Goal: Find specific page/section: Find specific page/section

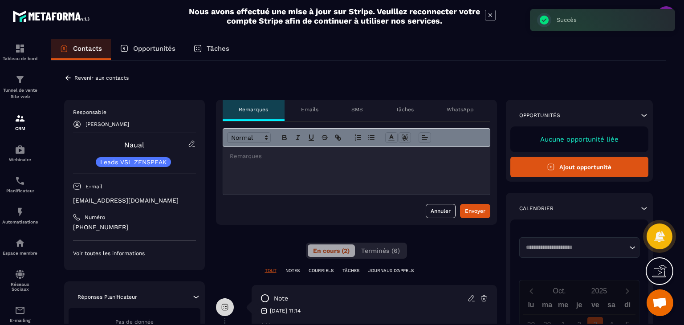
click at [66, 77] on icon at bounding box center [67, 77] width 5 height 5
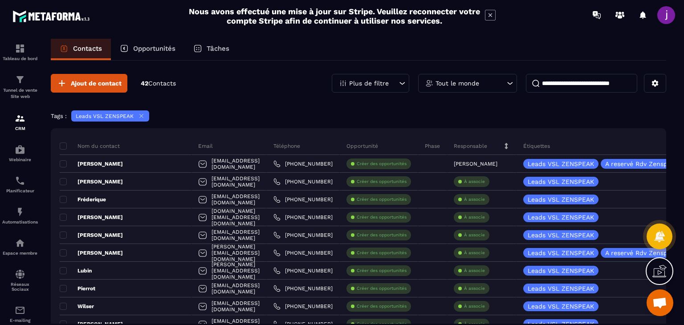
click at [396, 84] on div "Plus de filtre" at bounding box center [371, 83] width 78 height 19
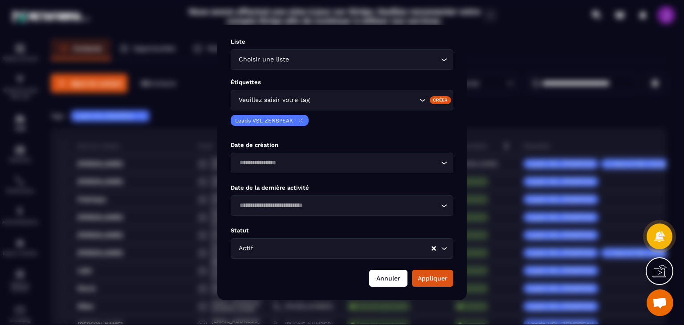
click at [376, 277] on button "Annuler" at bounding box center [388, 278] width 38 height 17
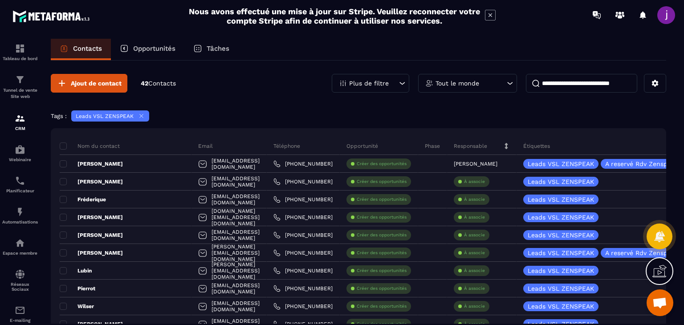
click at [345, 84] on icon at bounding box center [343, 83] width 8 height 8
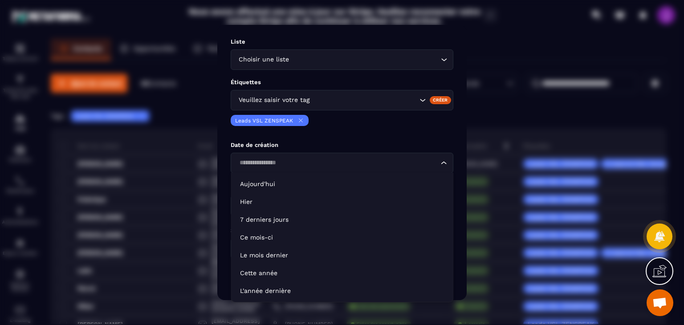
click at [426, 163] on input "Search for option" at bounding box center [338, 163] width 202 height 10
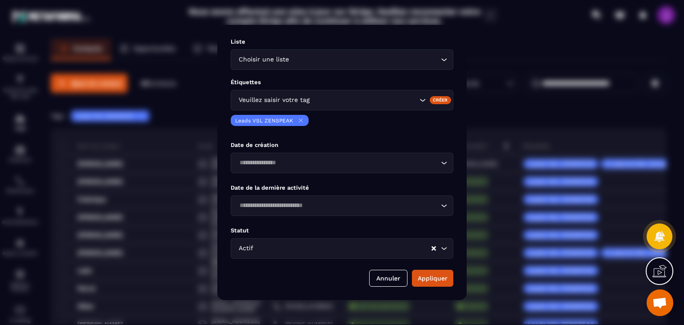
click at [585, 123] on div "Modal window" at bounding box center [342, 162] width 684 height 325
click at [390, 277] on button "Annuler" at bounding box center [388, 278] width 38 height 17
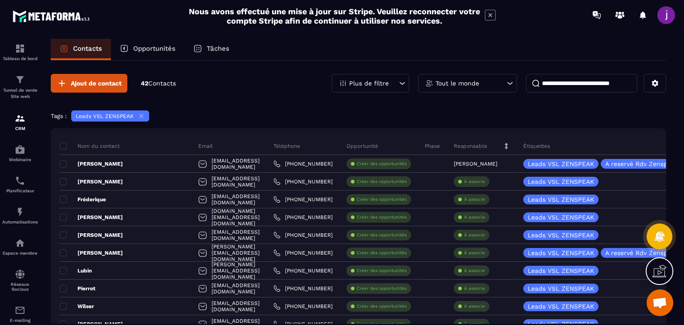
click at [505, 147] on icon at bounding box center [506, 146] width 3 height 6
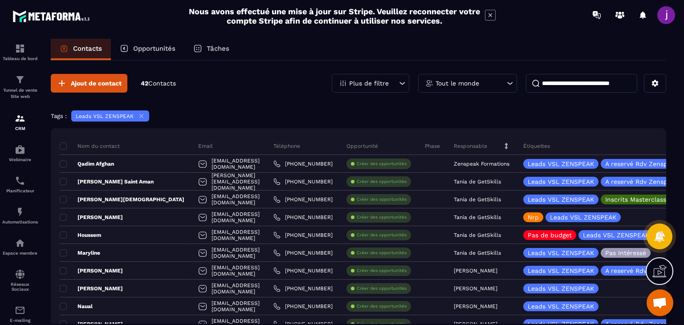
click at [503, 144] on div "Responsable" at bounding box center [481, 146] width 69 height 18
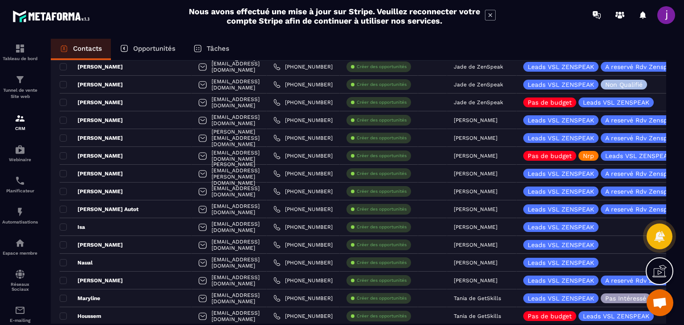
scroll to position [377, 0]
